Goal: Task Accomplishment & Management: Manage account settings

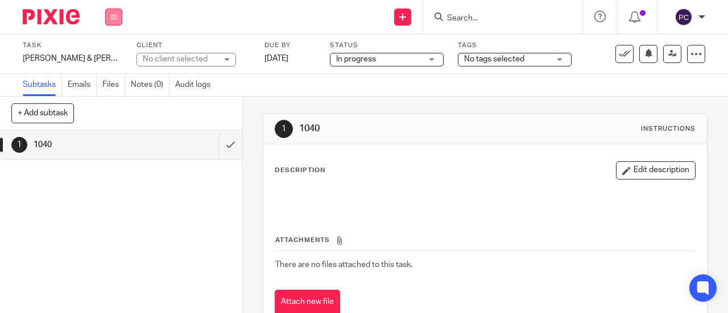
click at [118, 15] on button at bounding box center [113, 17] width 17 height 17
click at [107, 49] on link "Work" at bounding box center [108, 53] width 20 height 8
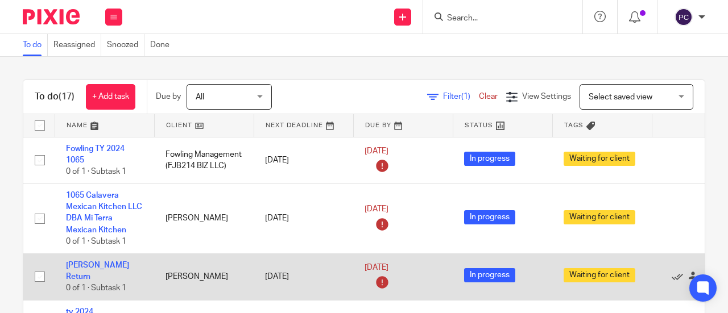
scroll to position [57, 0]
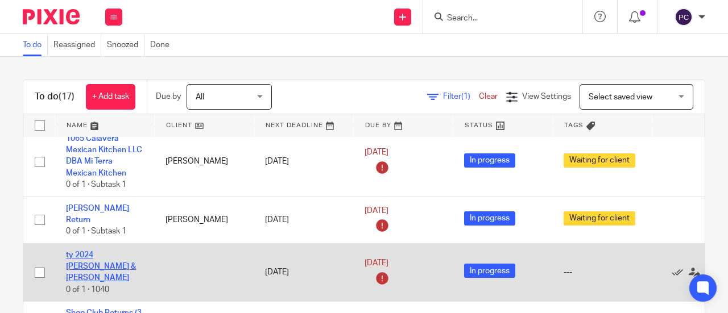
click at [101, 263] on link "ty 2024 Jason & Christina Carrier" at bounding box center [101, 266] width 70 height 31
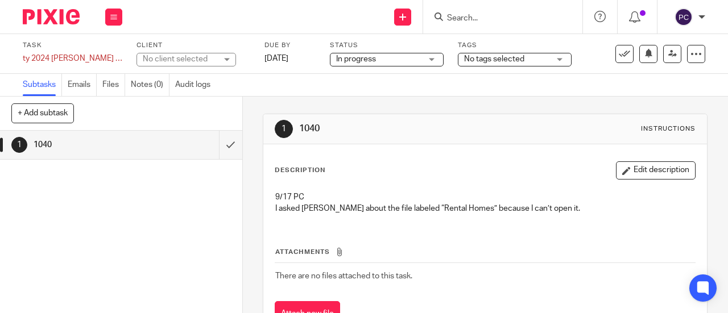
click at [622, 170] on icon "button" at bounding box center [626, 171] width 9 height 9
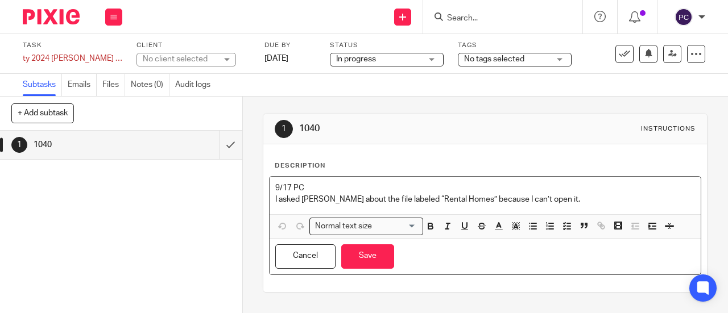
click at [275, 188] on p "9/17 PC" at bounding box center [485, 188] width 420 height 11
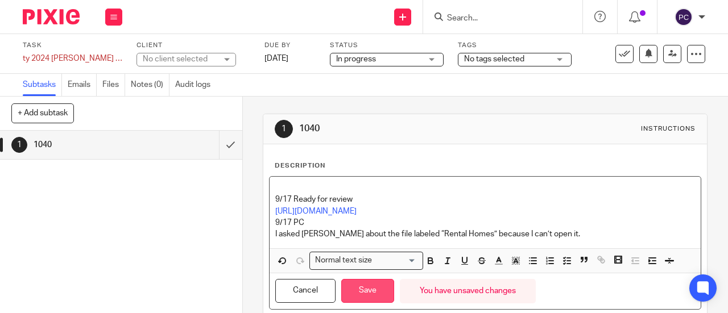
click at [360, 288] on button "Save" at bounding box center [367, 291] width 53 height 24
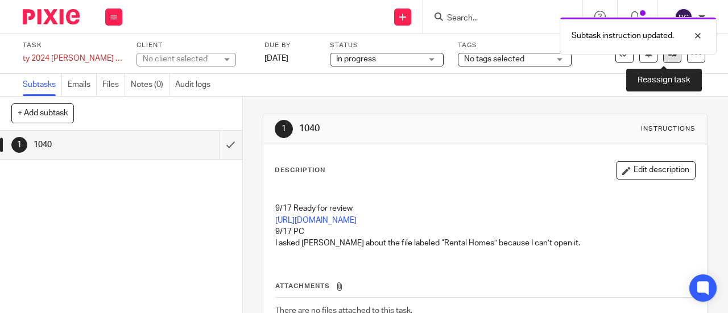
click at [668, 57] on icon at bounding box center [672, 53] width 9 height 9
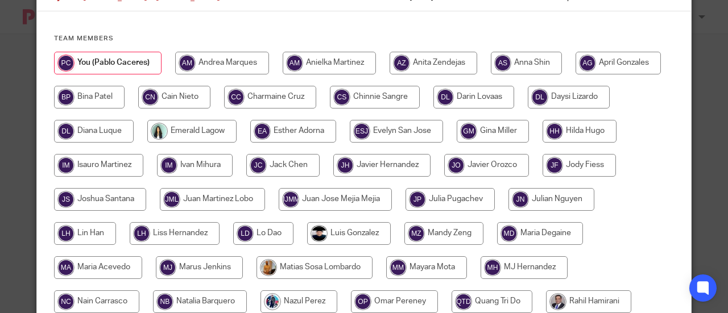
scroll to position [114, 0]
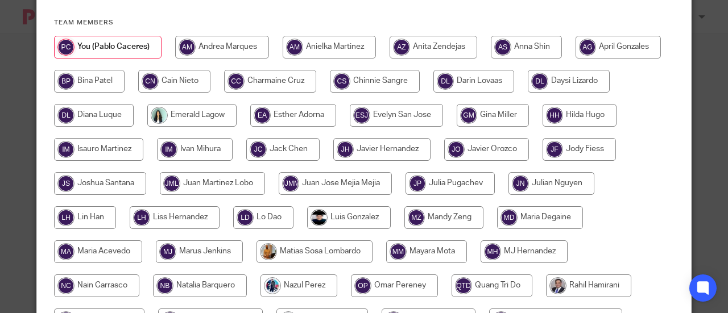
click at [559, 283] on input "radio" at bounding box center [588, 286] width 85 height 23
radio input "true"
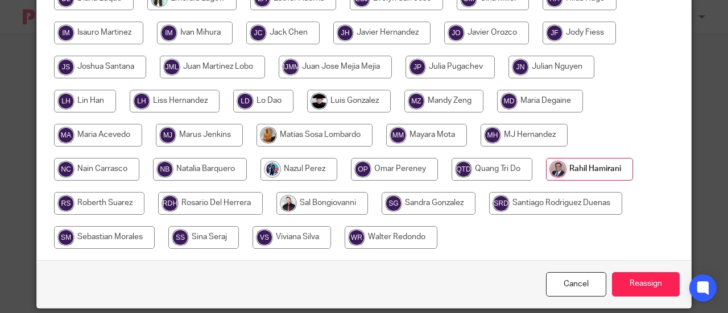
scroll to position [247, 0]
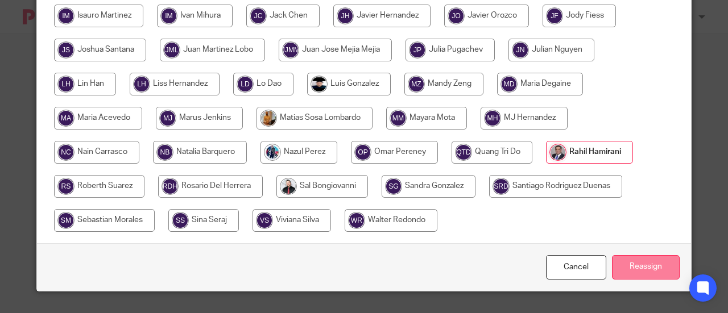
click at [631, 259] on input "Reassign" at bounding box center [646, 267] width 68 height 24
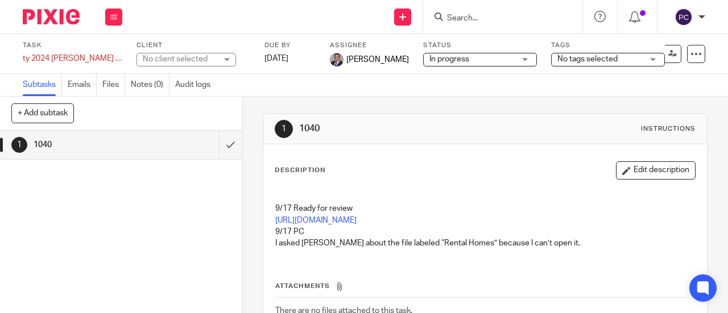
click at [109, 15] on button at bounding box center [113, 17] width 17 height 17
click at [112, 16] on icon at bounding box center [113, 17] width 7 height 7
click at [112, 54] on link "Work" at bounding box center [108, 53] width 20 height 8
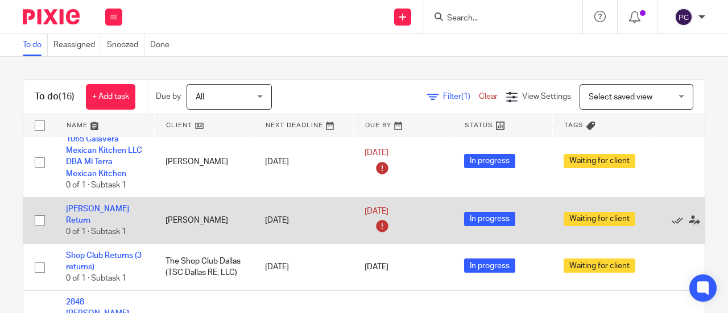
scroll to position [57, 0]
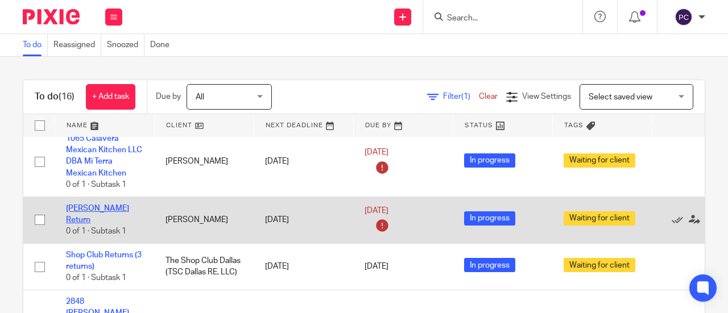
click at [73, 218] on link "Michael Jante Return" at bounding box center [97, 214] width 63 height 19
